Goal: Transaction & Acquisition: Purchase product/service

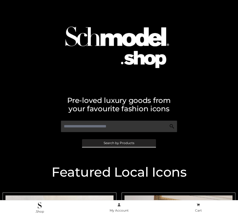
click at [119, 143] on span "Search by Products" at bounding box center [119, 143] width 31 height 3
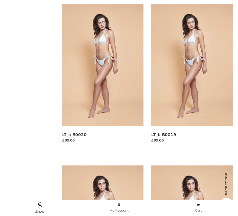
scroll to position [52, 0]
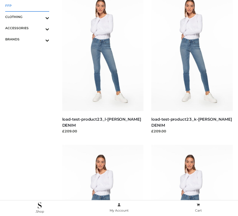
click at [27, 5] on span "FFP" at bounding box center [27, 6] width 44 height 6
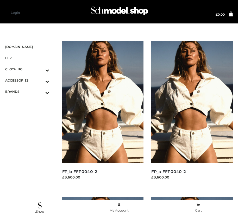
scroll to position [752, 0]
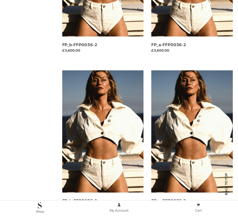
click at [103, 143] on img at bounding box center [103, 131] width 82 height 122
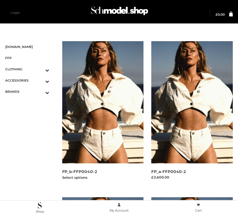
click at [103, 114] on img at bounding box center [103, 102] width 82 height 122
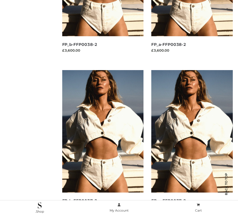
click at [103, 143] on img at bounding box center [103, 131] width 82 height 122
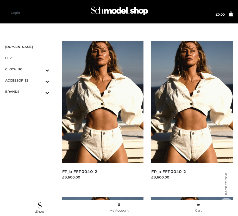
scroll to position [752, 0]
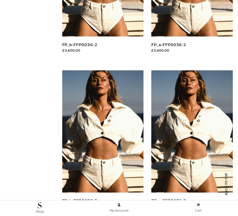
click at [192, 143] on img at bounding box center [192, 131] width 82 height 122
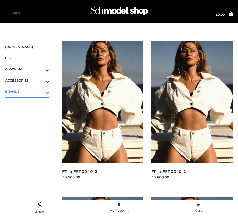
click at [40, 92] on icon "Toggle Submenu" at bounding box center [20, 93] width 58 height 6
click at [30, 114] on span "PARKERSMITH" at bounding box center [29, 114] width 39 height 6
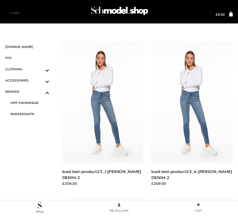
scroll to position [440, 0]
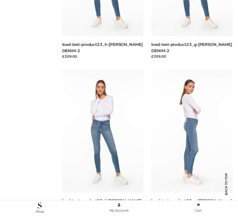
click at [192, 143] on img at bounding box center [192, 131] width 82 height 122
